Goal: Information Seeking & Learning: Learn about a topic

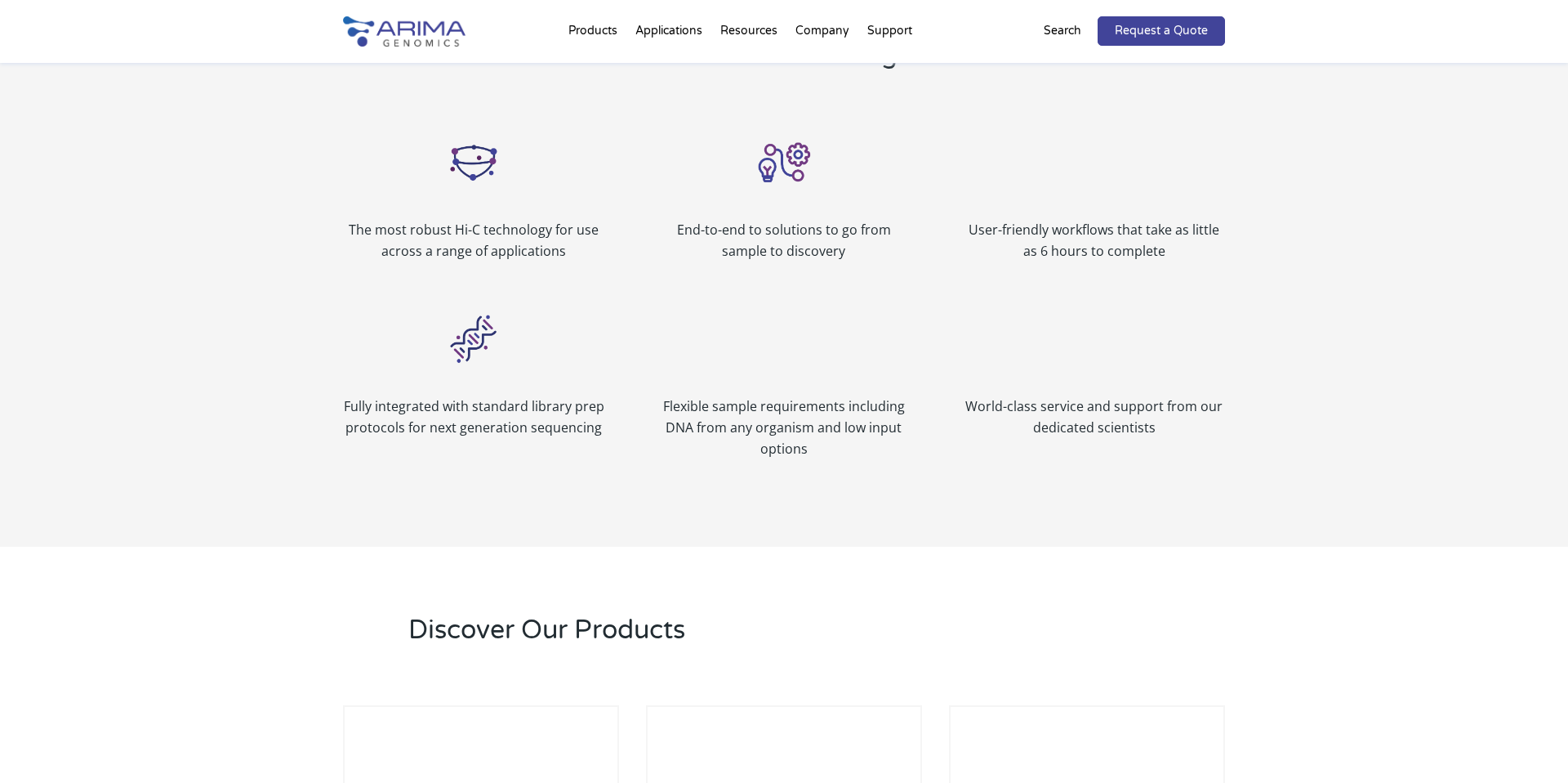
scroll to position [1854, 0]
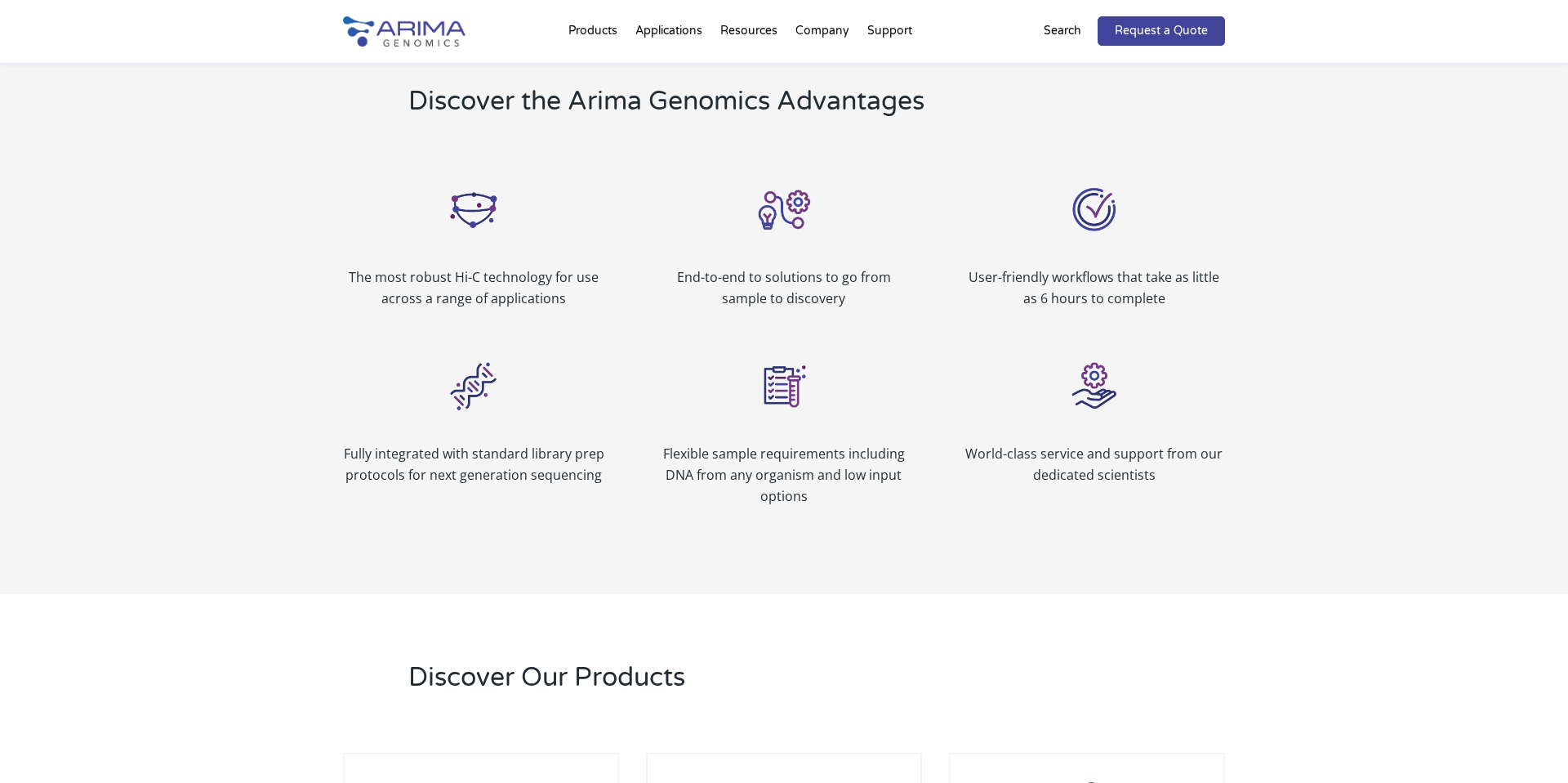
click at [620, 395] on div "Fully integrated with standard library prep protocols for next generation seque…" at bounding box center [784, 430] width 882 height 197
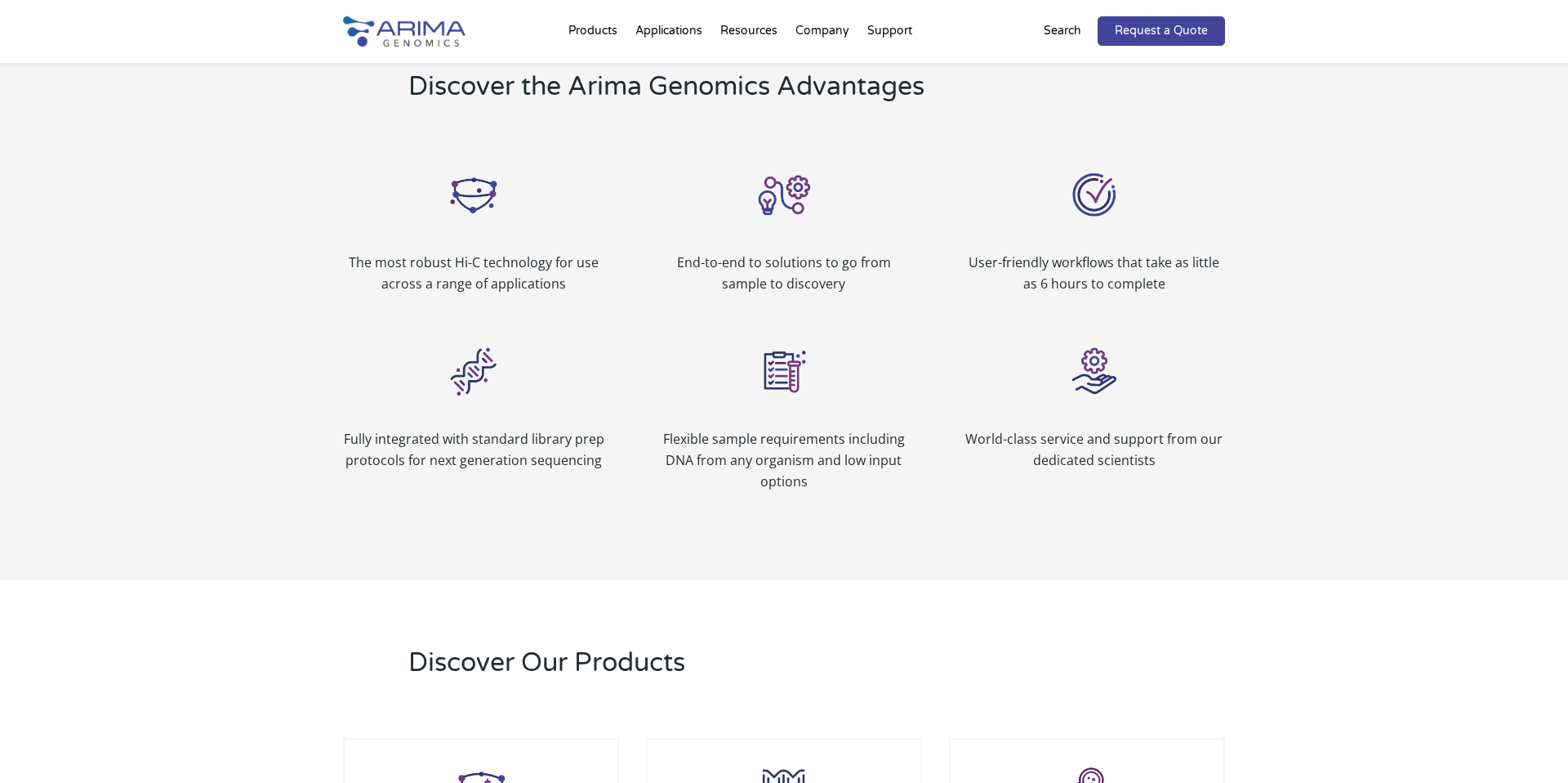
scroll to position [1867, 0]
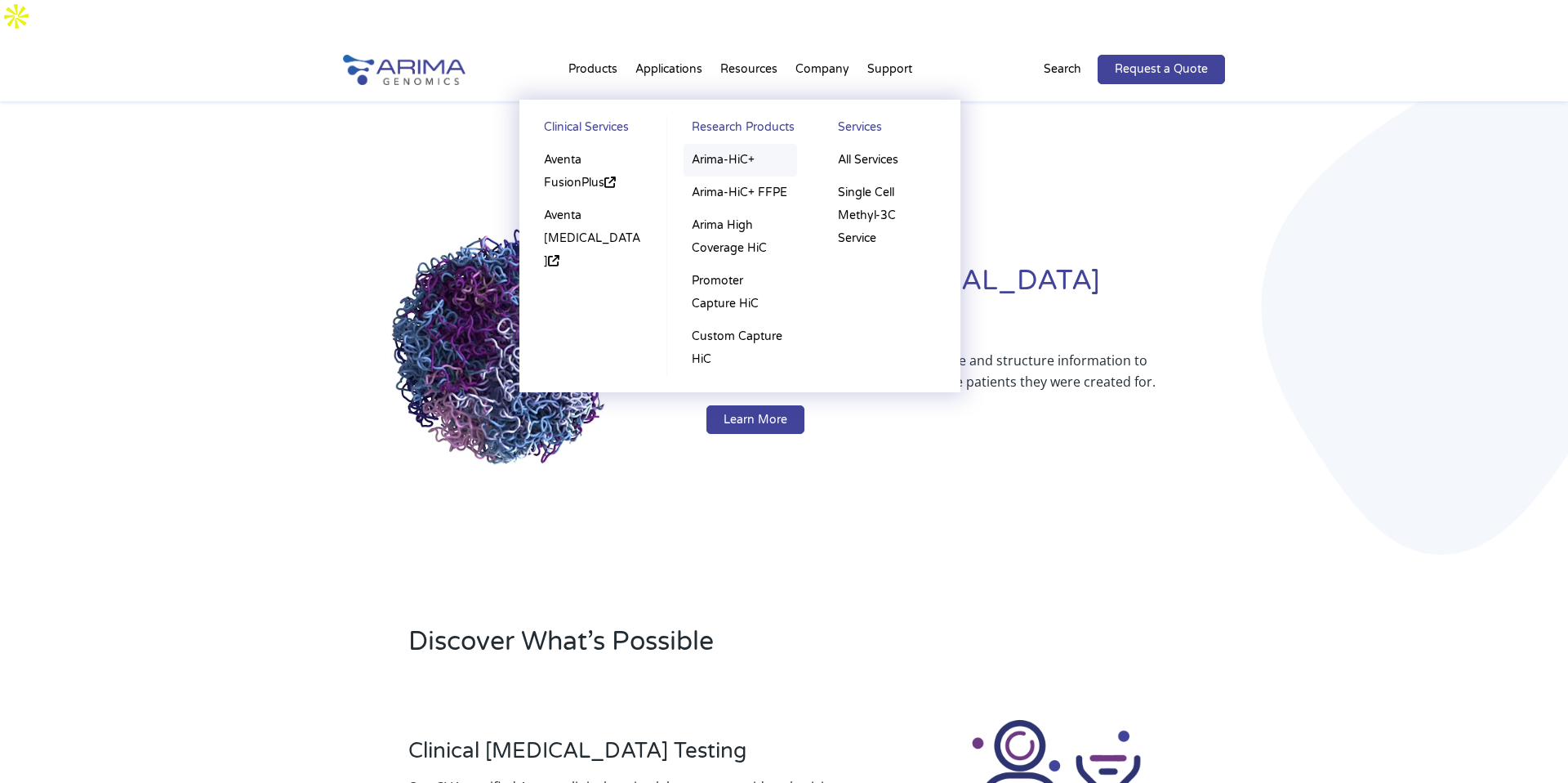
click at [734, 144] on link "Arima-HiC+" at bounding box center [741, 160] width 114 height 32
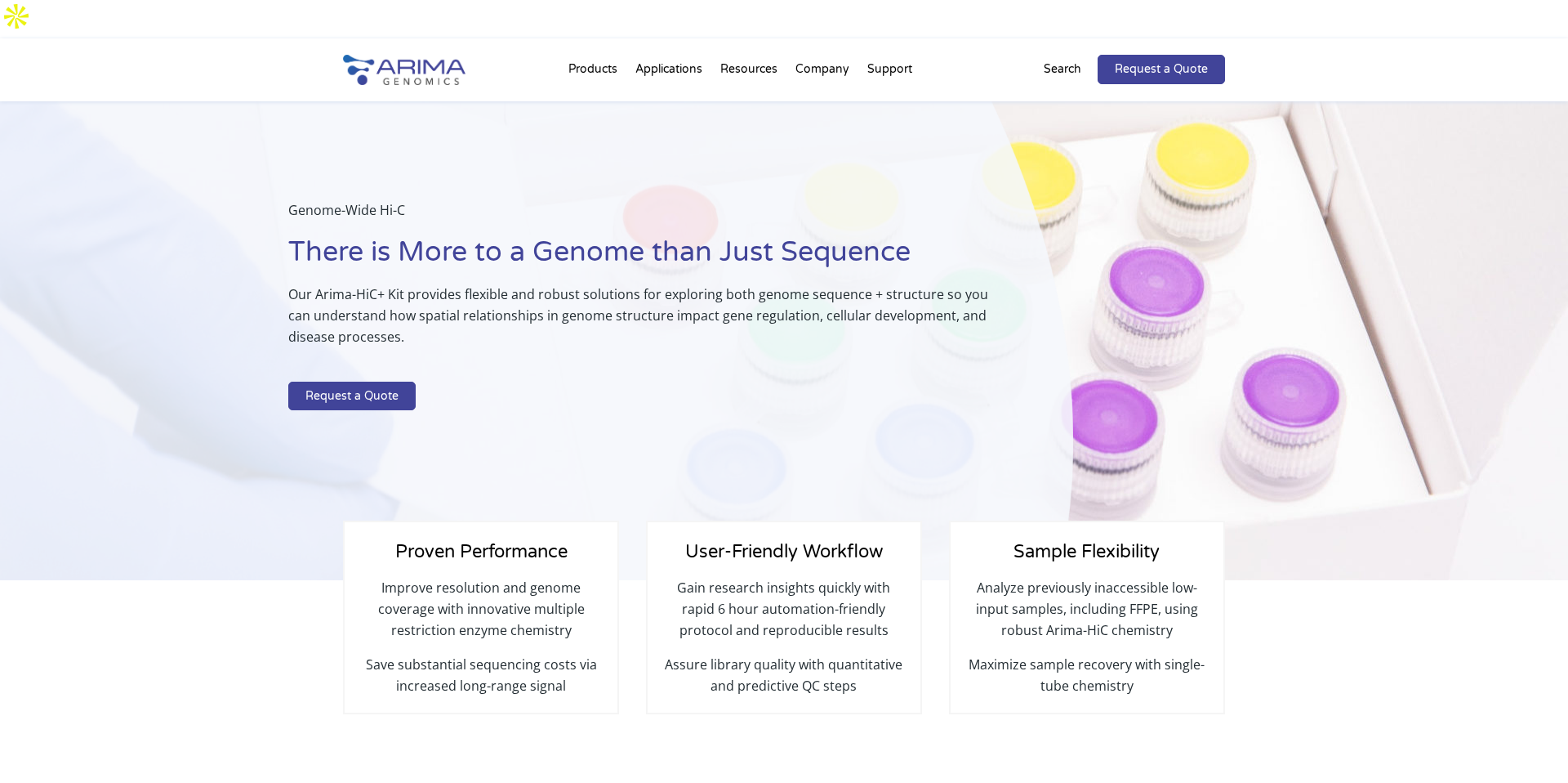
click at [402, 55] on img at bounding box center [404, 70] width 122 height 31
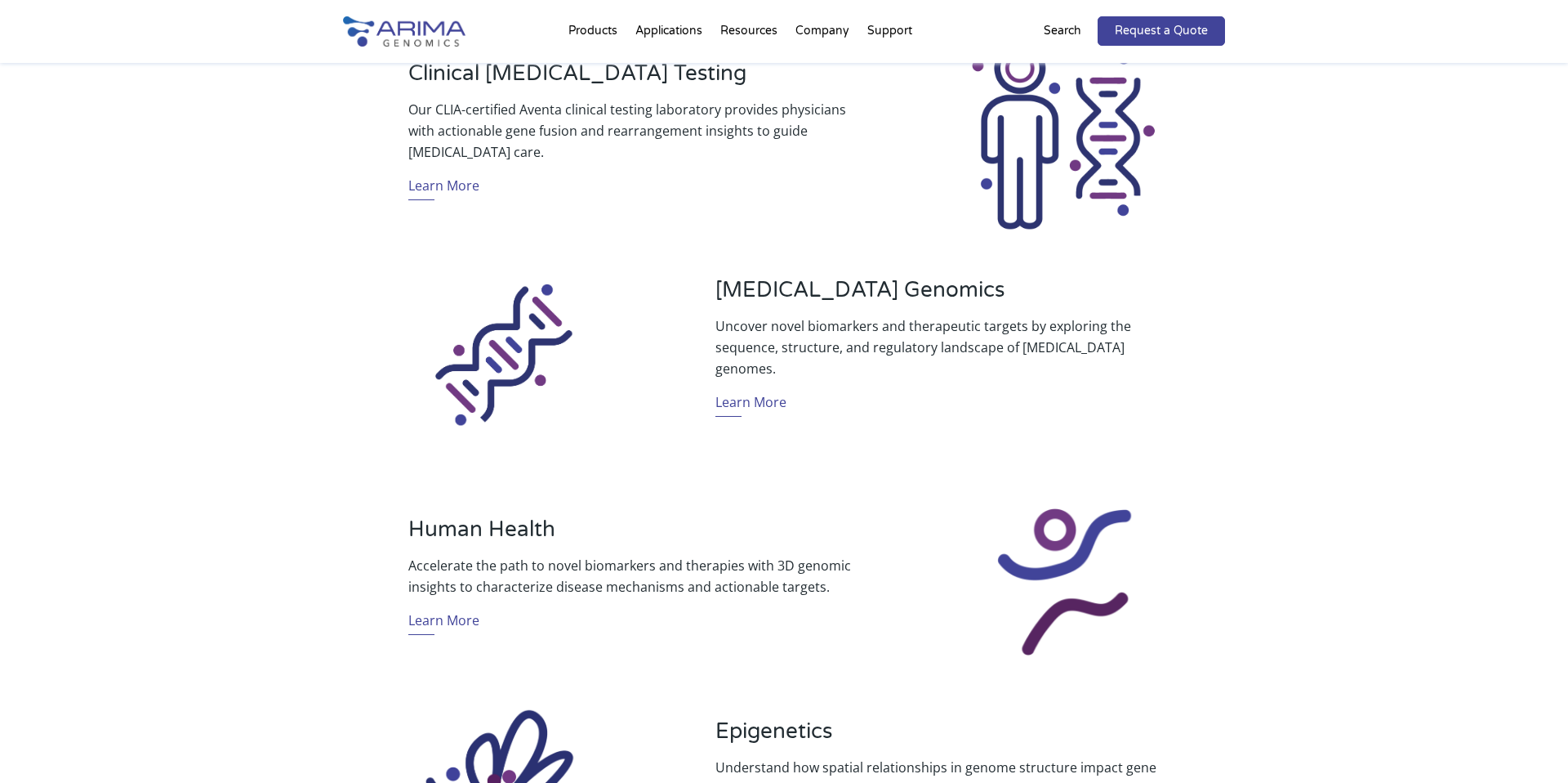
scroll to position [680, 0]
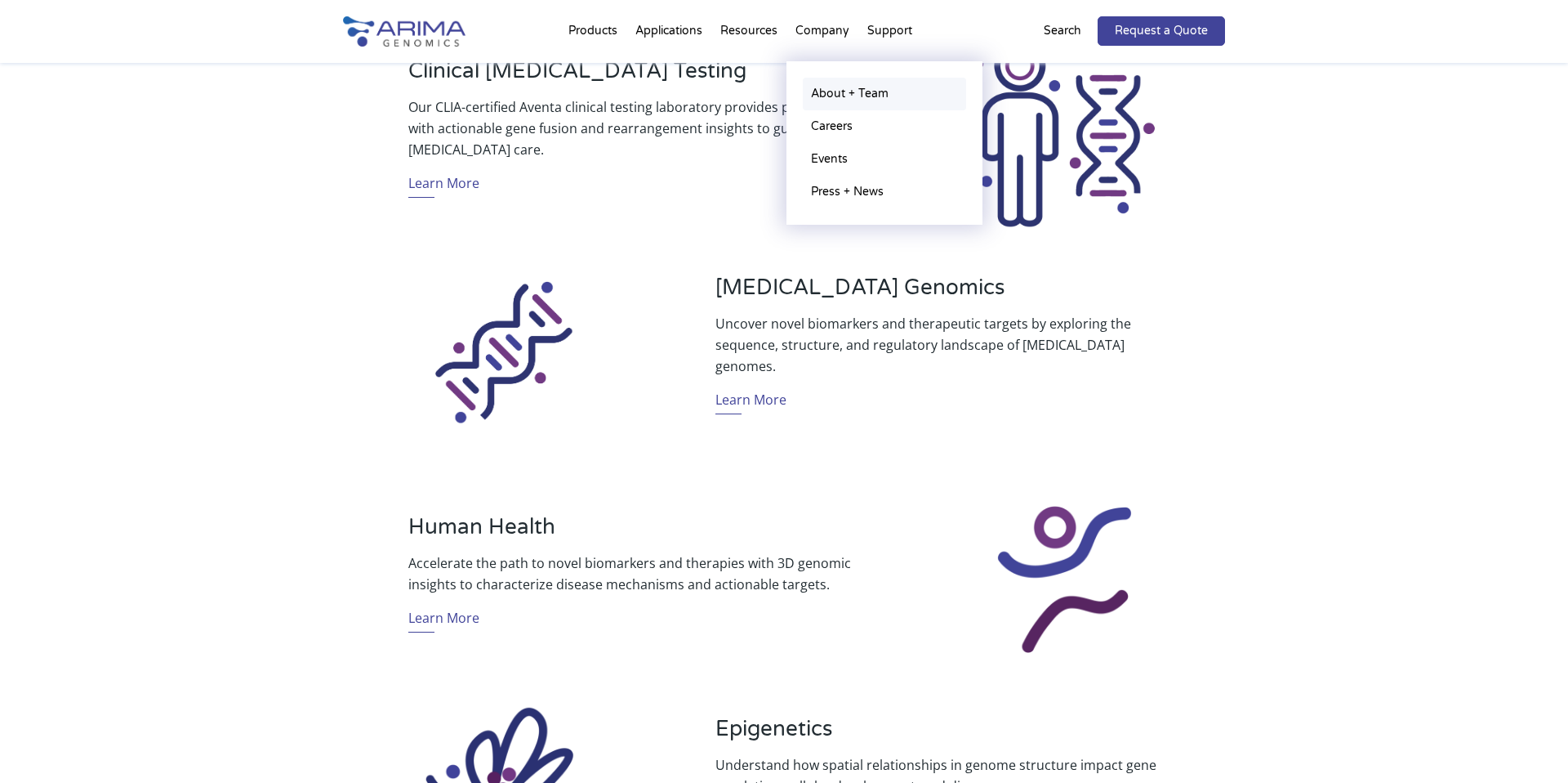
click at [833, 89] on link "About + Team" at bounding box center [884, 94] width 163 height 32
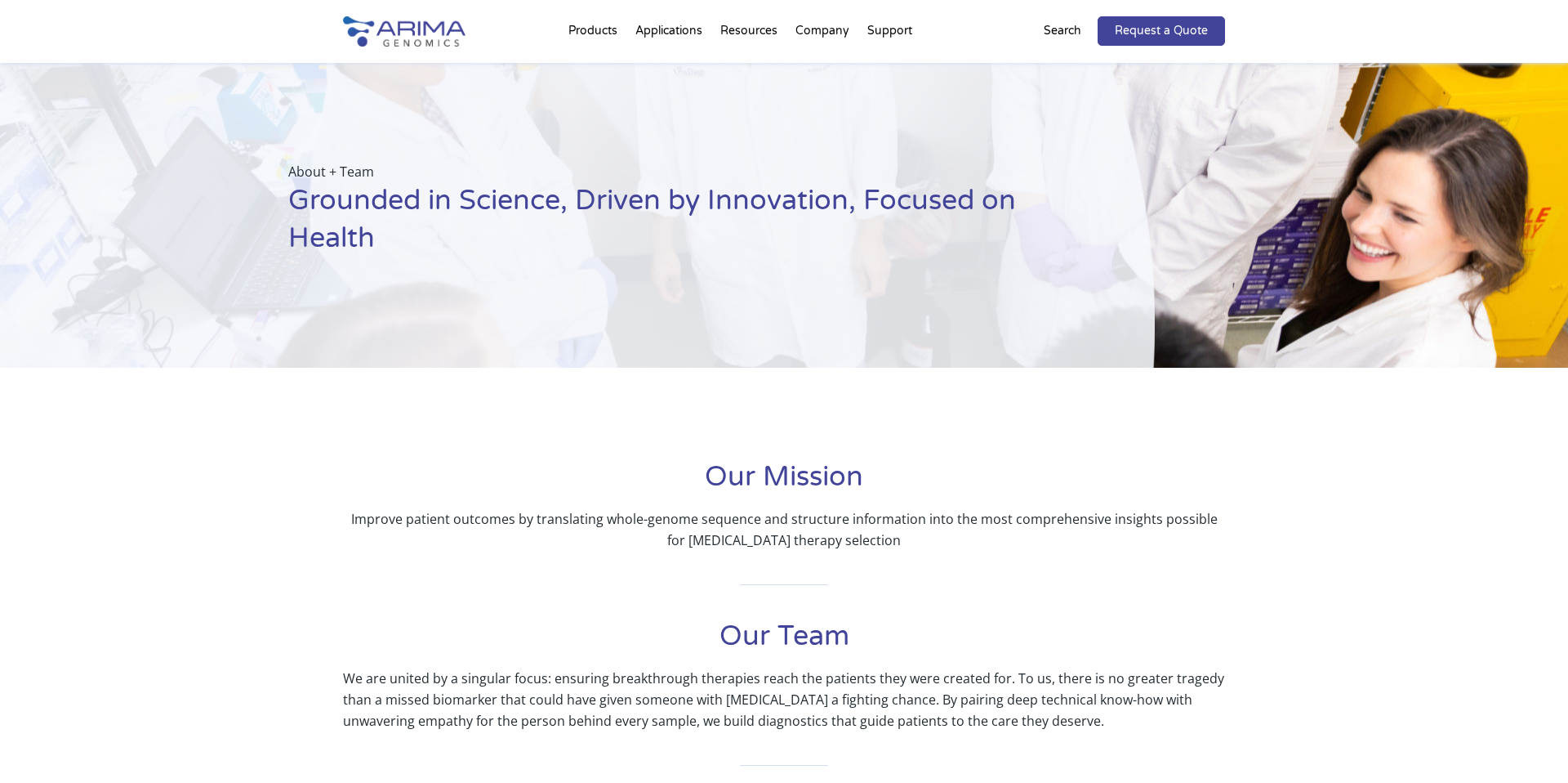
click at [500, 473] on h1 "Our Mission" at bounding box center [784, 483] width 882 height 50
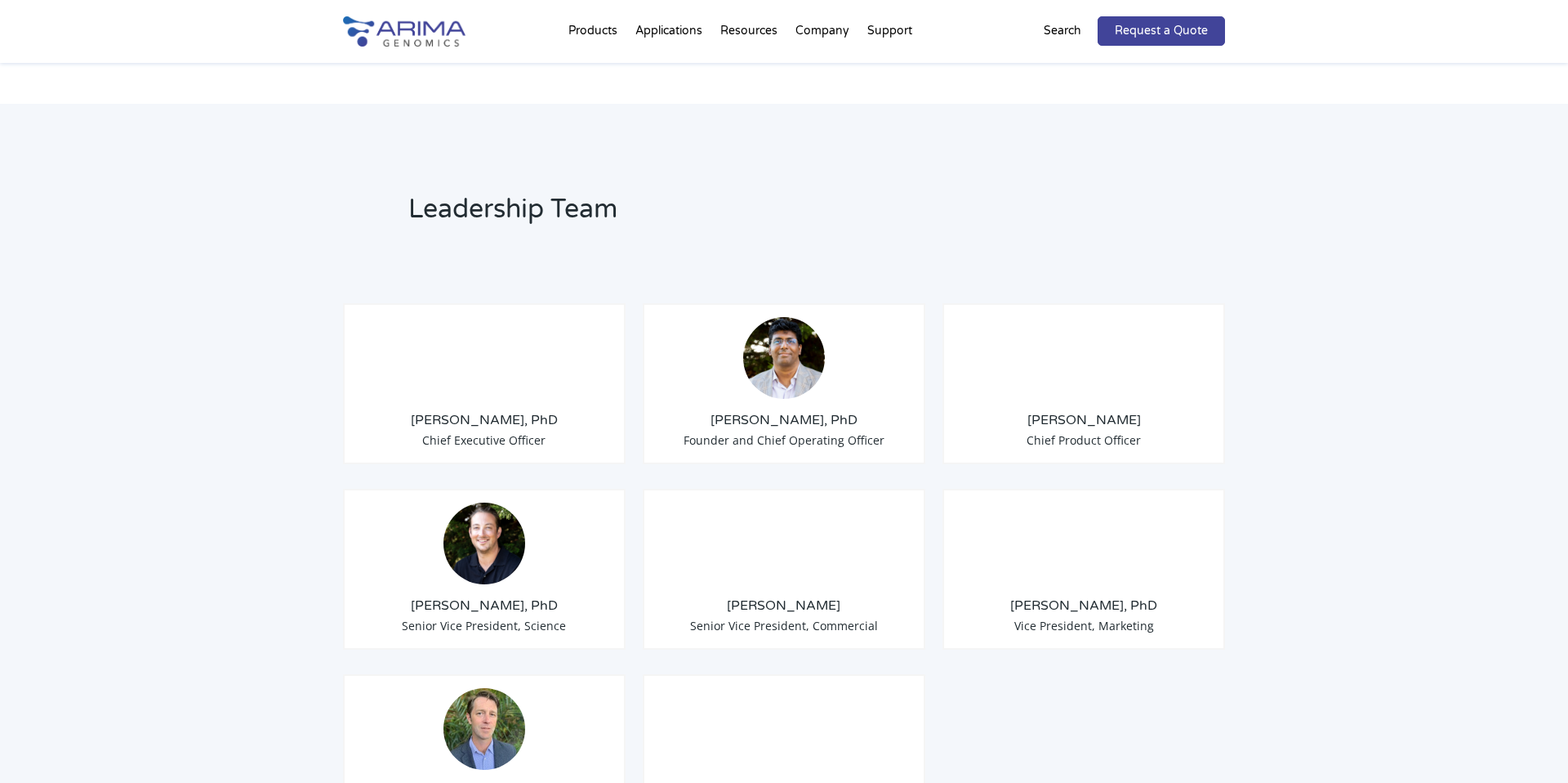
scroll to position [1140, 0]
